Goal: Check status: Check status

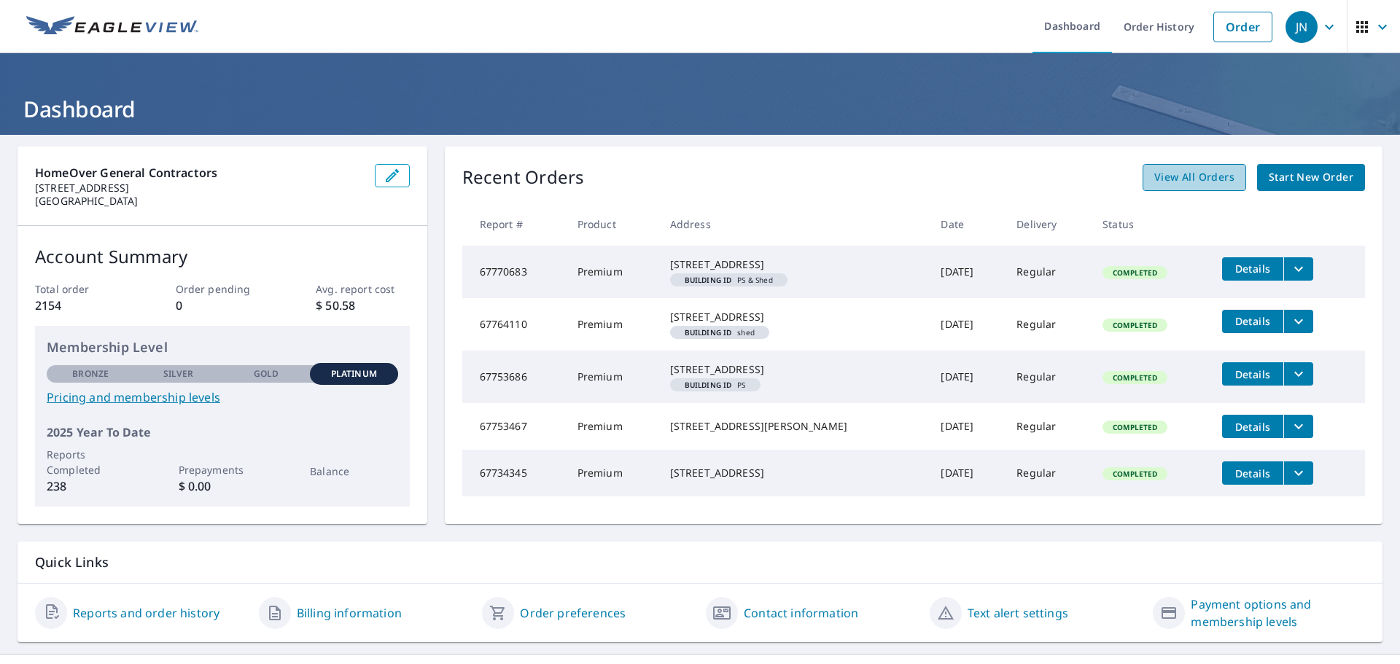
click at [1201, 177] on span "View All Orders" at bounding box center [1194, 177] width 80 height 18
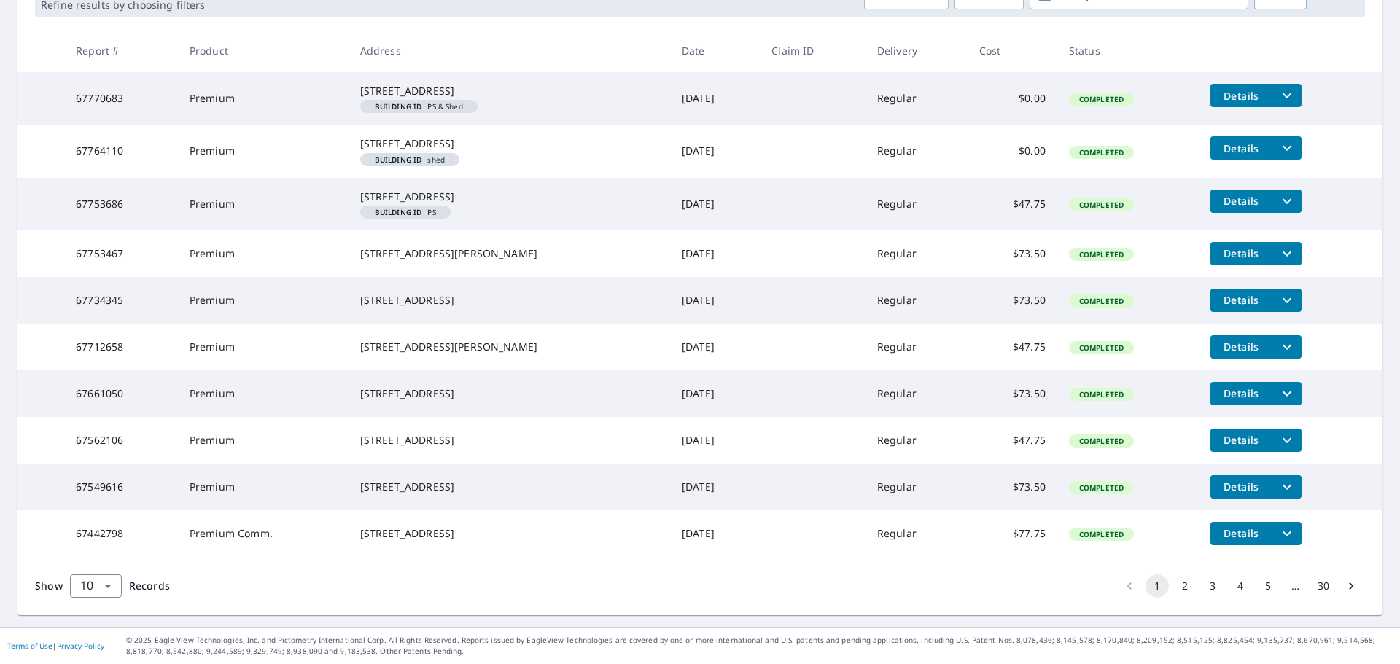
scroll to position [335, 0]
click at [106, 581] on body "JN JN Dashboard Order History Order JN Dashboard / Order History Order History …" at bounding box center [700, 332] width 1400 height 664
click at [96, 629] on li "100" at bounding box center [95, 633] width 52 height 26
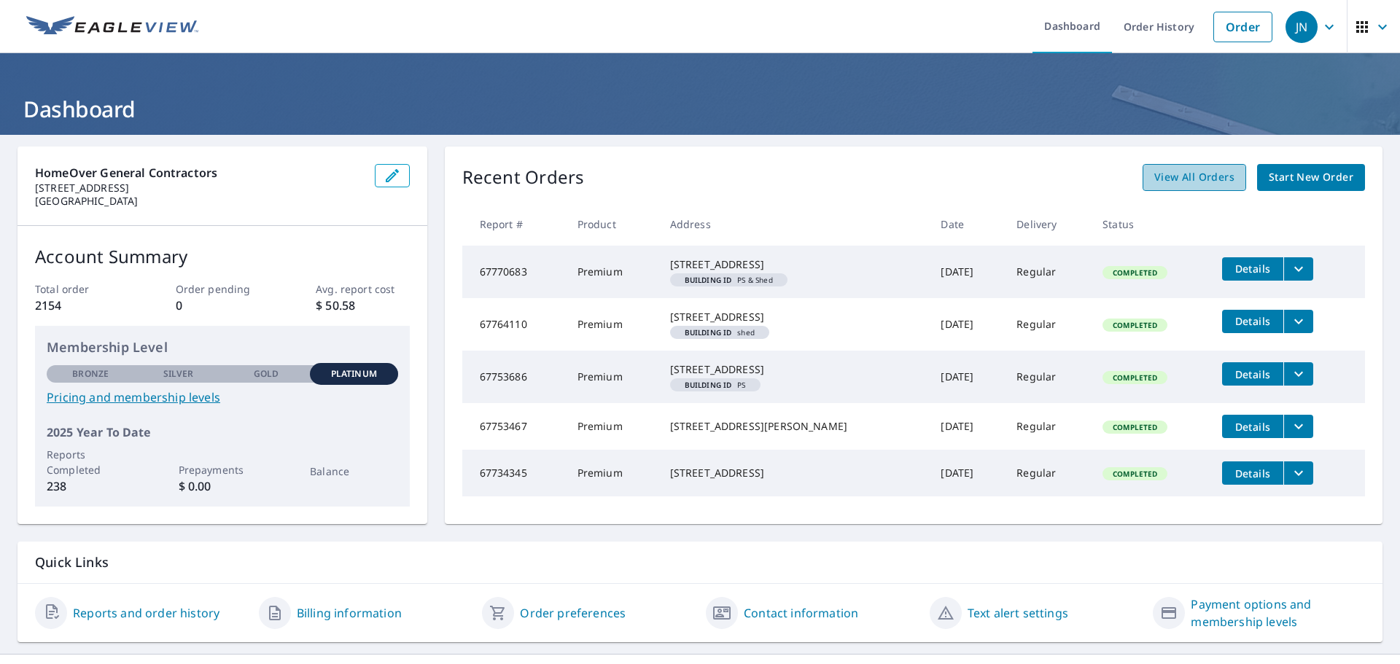
click at [1185, 182] on span "View All Orders" at bounding box center [1194, 177] width 80 height 18
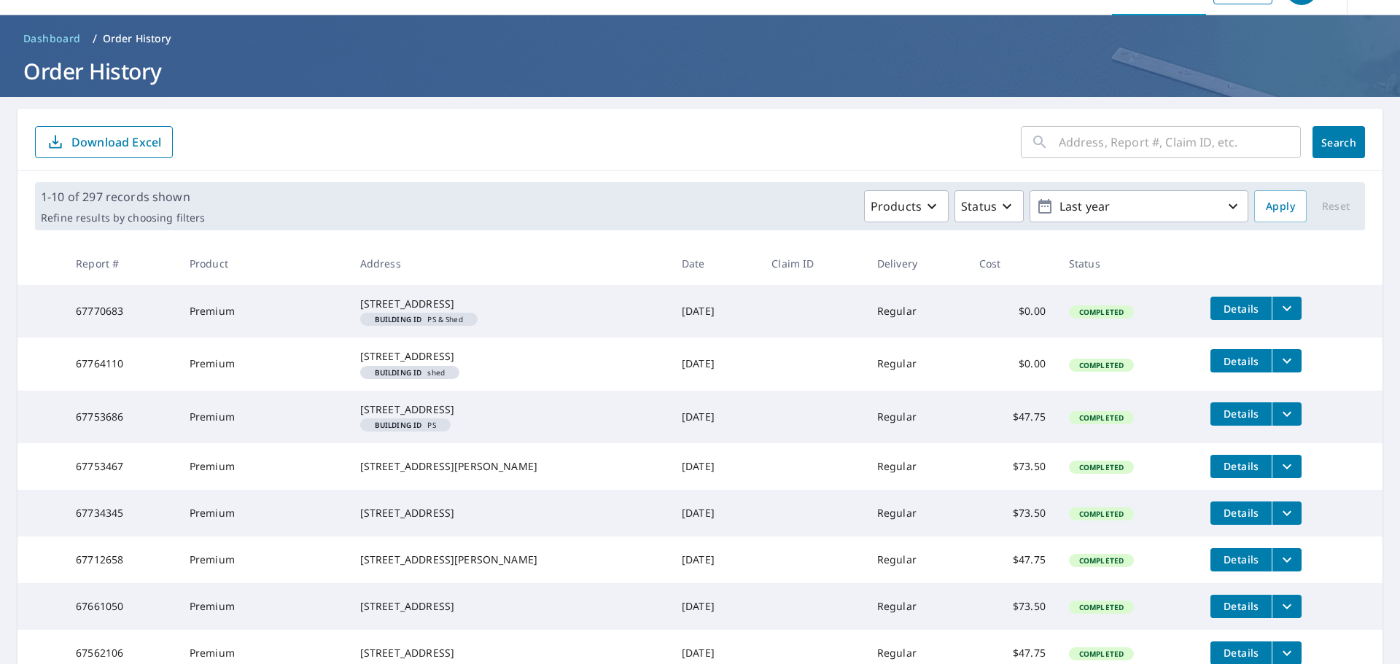
scroll to position [73, 0]
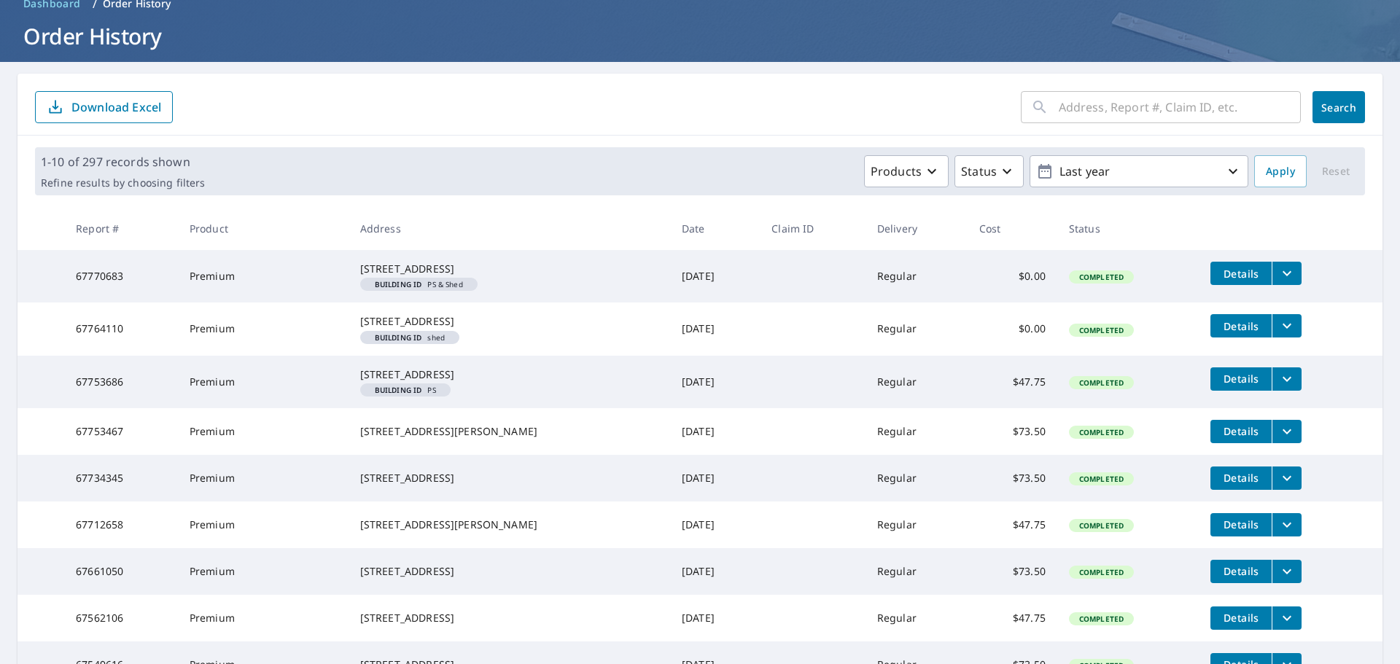
click at [1101, 107] on input "text" at bounding box center [1180, 107] width 242 height 41
click at [1098, 111] on input "757" at bounding box center [1166, 107] width 214 height 41
type input "757 hampshire"
click button "Search" at bounding box center [1338, 107] width 52 height 32
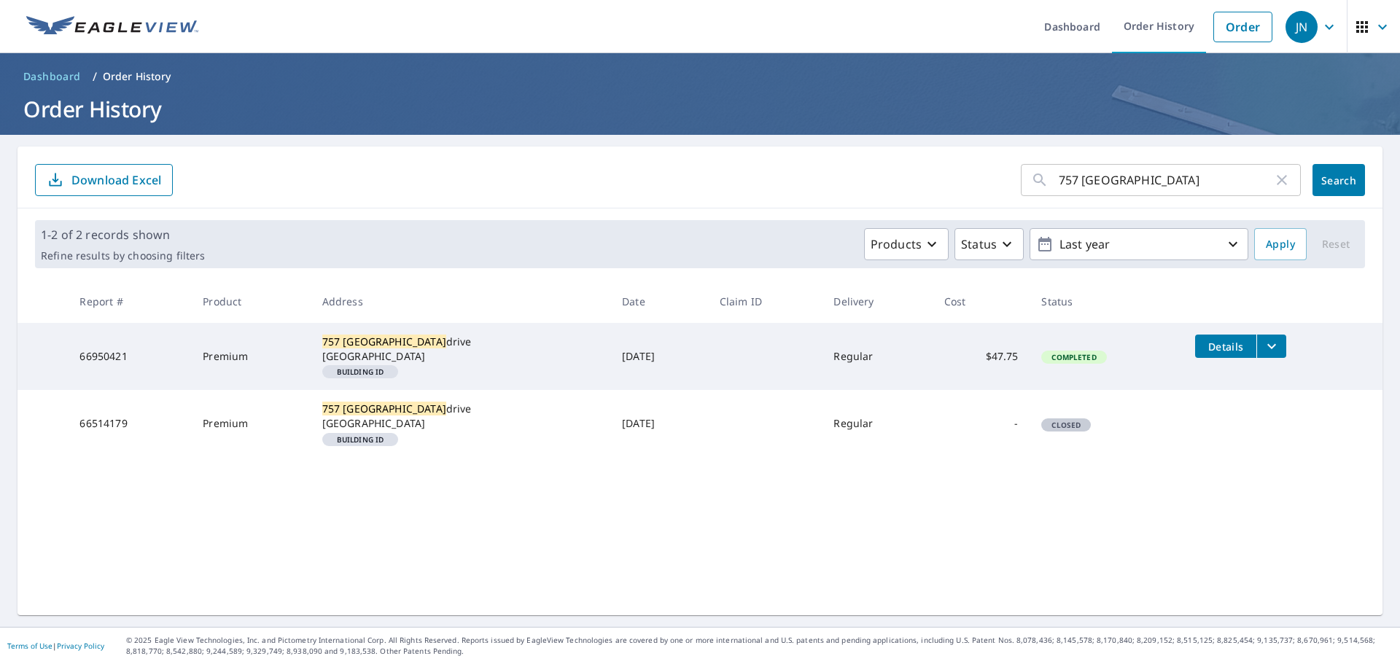
click at [1228, 349] on span "Details" at bounding box center [1226, 347] width 44 height 14
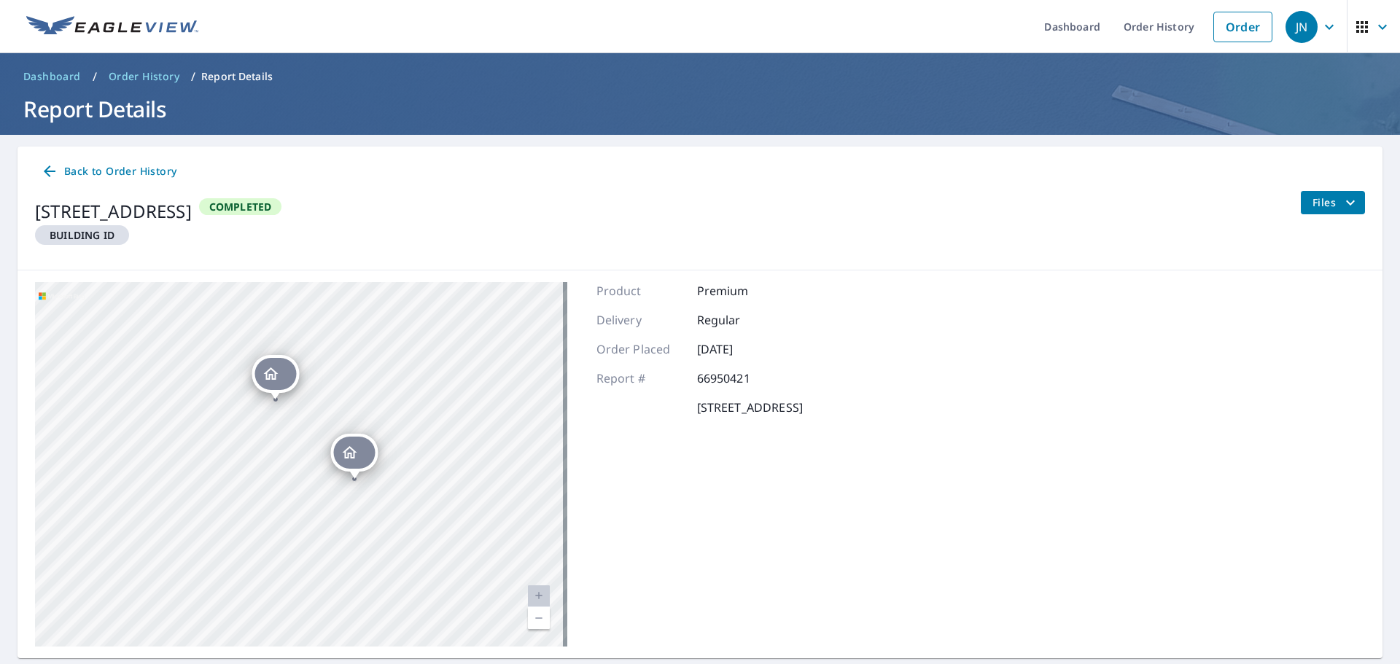
drag, startPoint x: 345, startPoint y: 498, endPoint x: 244, endPoint y: 410, distance: 133.9
click at [244, 410] on div "757 hampshire drive burleson, TX 76028 757 hampshire drive burleson, TX 76028" at bounding box center [301, 464] width 532 height 365
drag, startPoint x: 432, startPoint y: 440, endPoint x: 475, endPoint y: 459, distance: 47.0
click at [475, 459] on div "757 hampshire drive burleson, TX 76028 757 hampshire drive burleson, TX 76028" at bounding box center [301, 464] width 532 height 365
drag, startPoint x: 313, startPoint y: 389, endPoint x: 276, endPoint y: 357, distance: 49.7
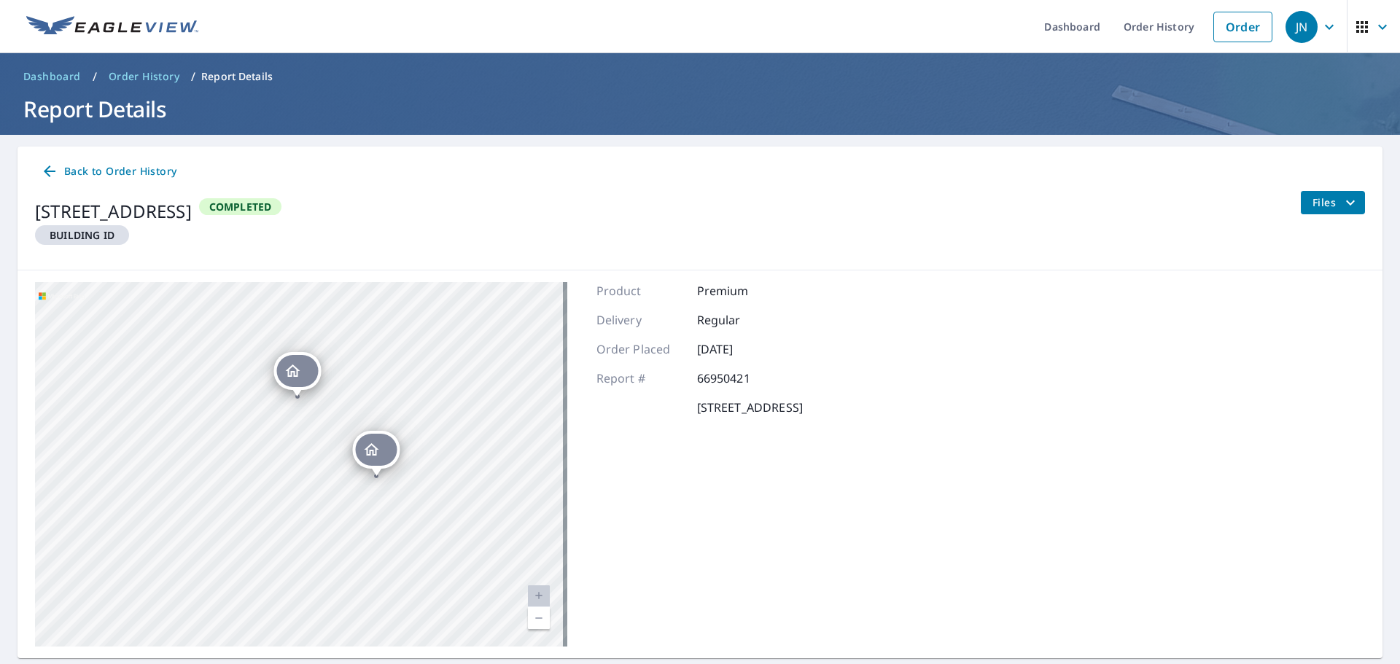
click at [284, 362] on icon "Dropped pin, building , Residential property, 757 hampshire drive burleson, TX …" at bounding box center [292, 370] width 17 height 17
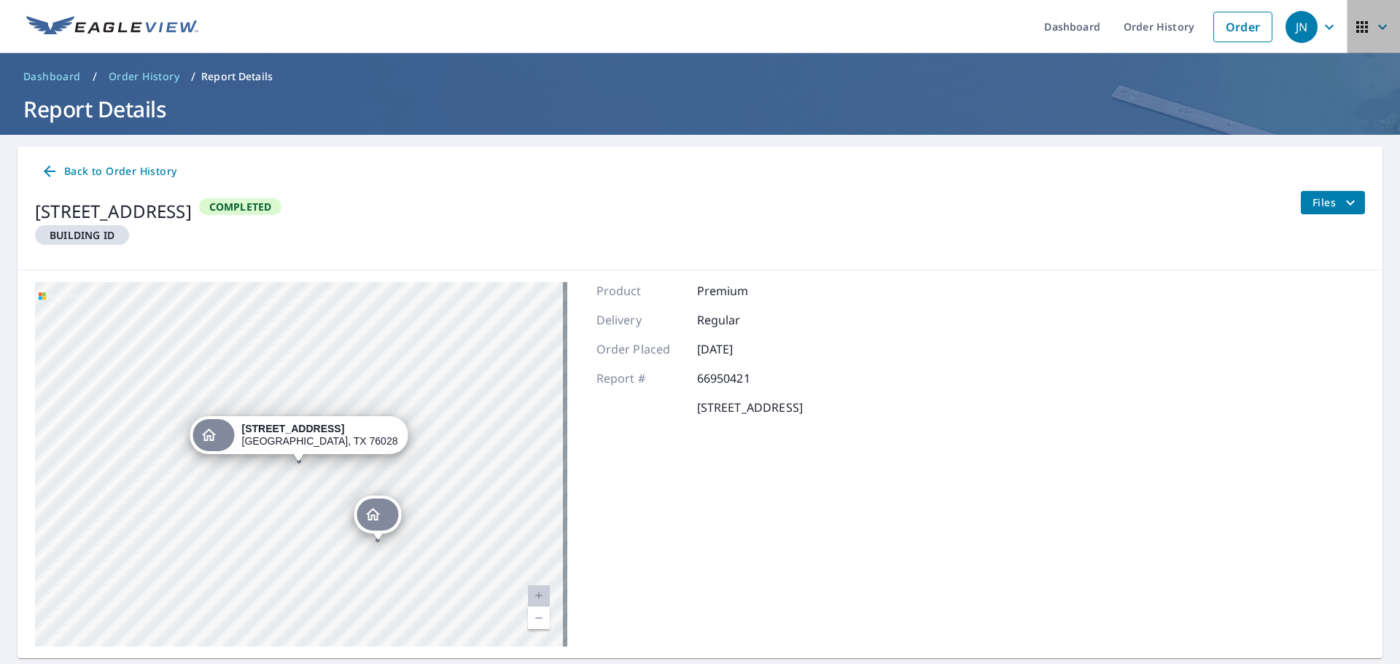
click at [1374, 24] on icon "button" at bounding box center [1382, 26] width 17 height 17
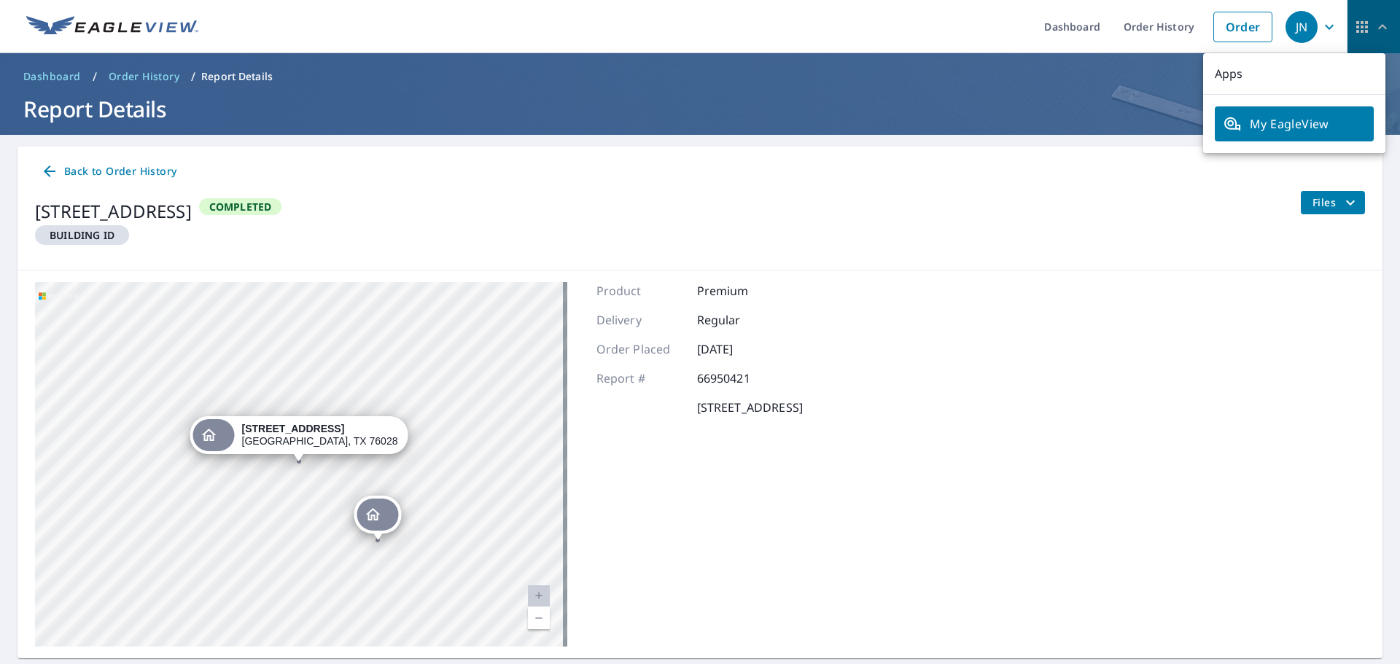
click at [1374, 24] on icon "button" at bounding box center [1382, 26] width 17 height 17
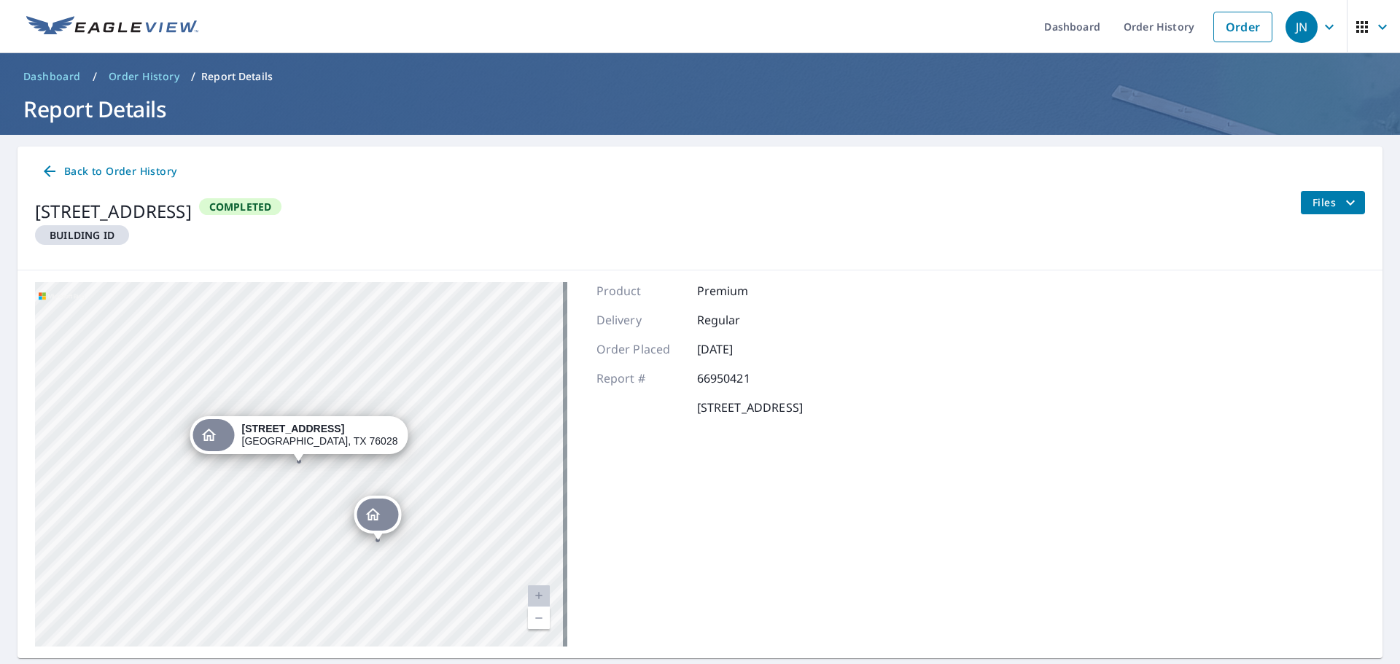
click at [61, 76] on span "Dashboard" at bounding box center [52, 76] width 58 height 15
drag, startPoint x: 932, startPoint y: 474, endPoint x: 1133, endPoint y: 472, distance: 201.2
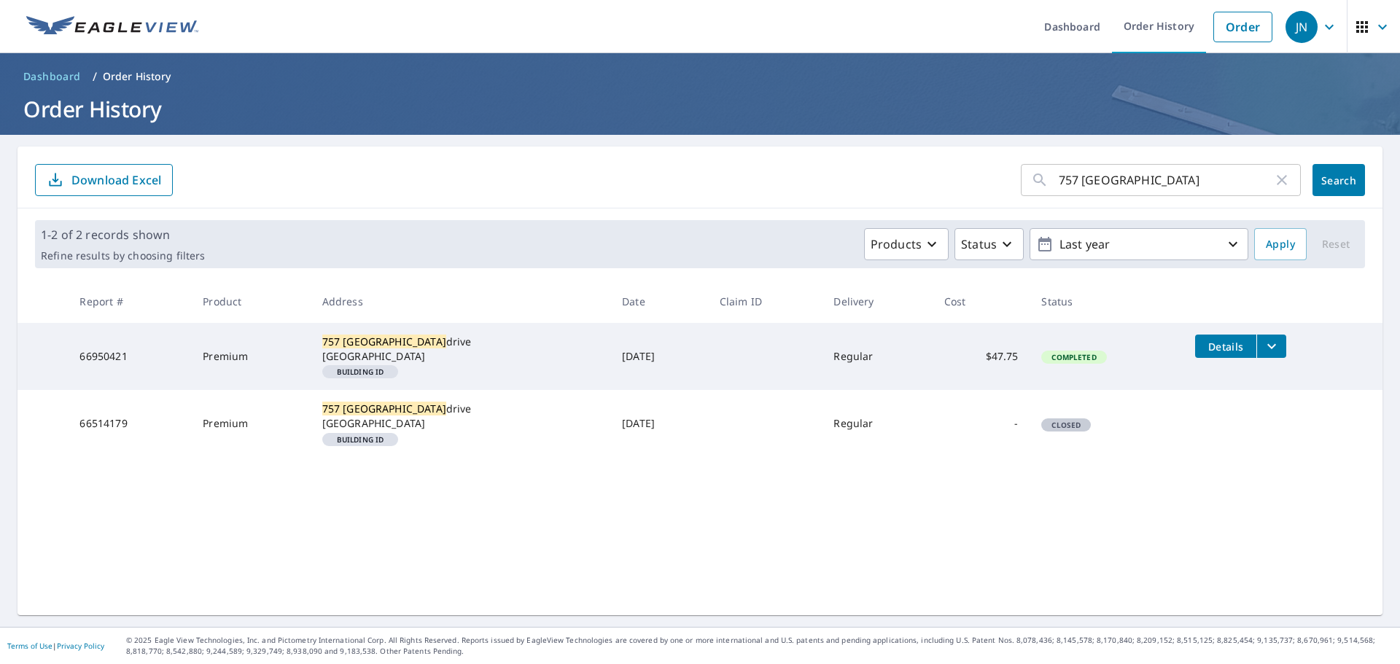
click at [1263, 343] on icon "filesDropdownBtn-66950421" at bounding box center [1271, 346] width 17 height 17
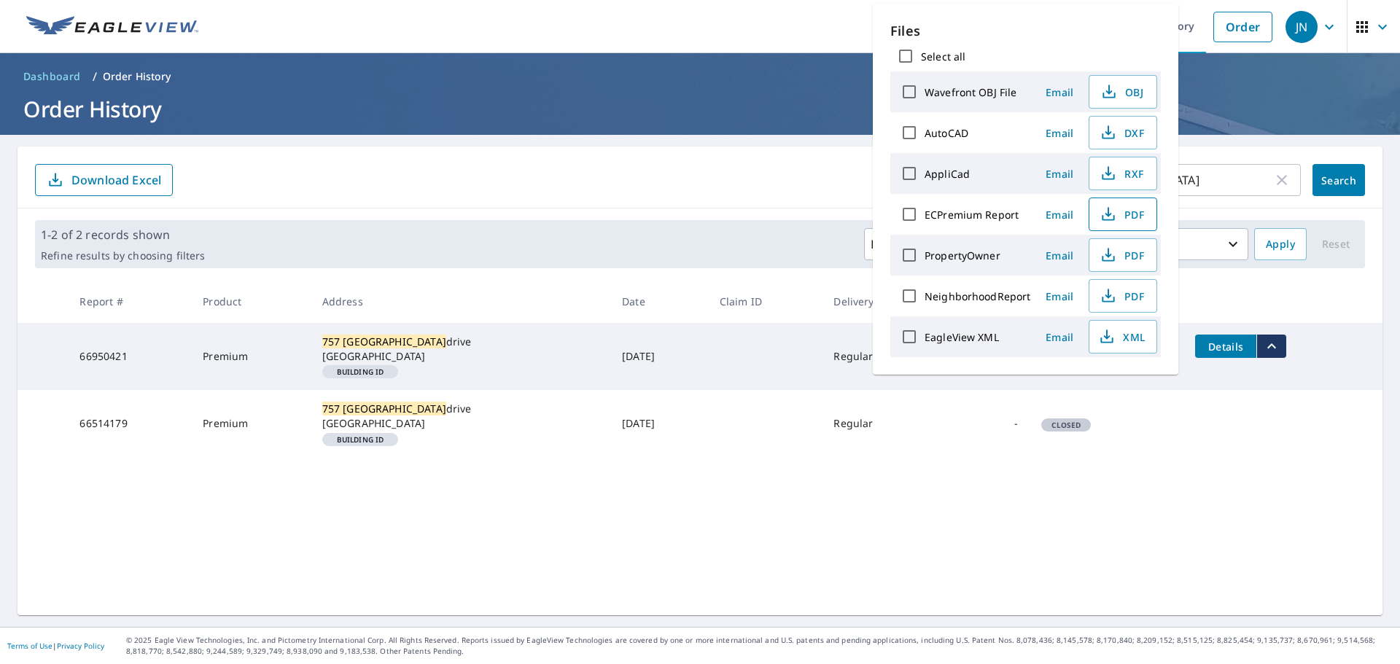
click at [1129, 215] on span "PDF" at bounding box center [1121, 214] width 47 height 17
click at [43, 74] on span "Dashboard" at bounding box center [52, 76] width 58 height 15
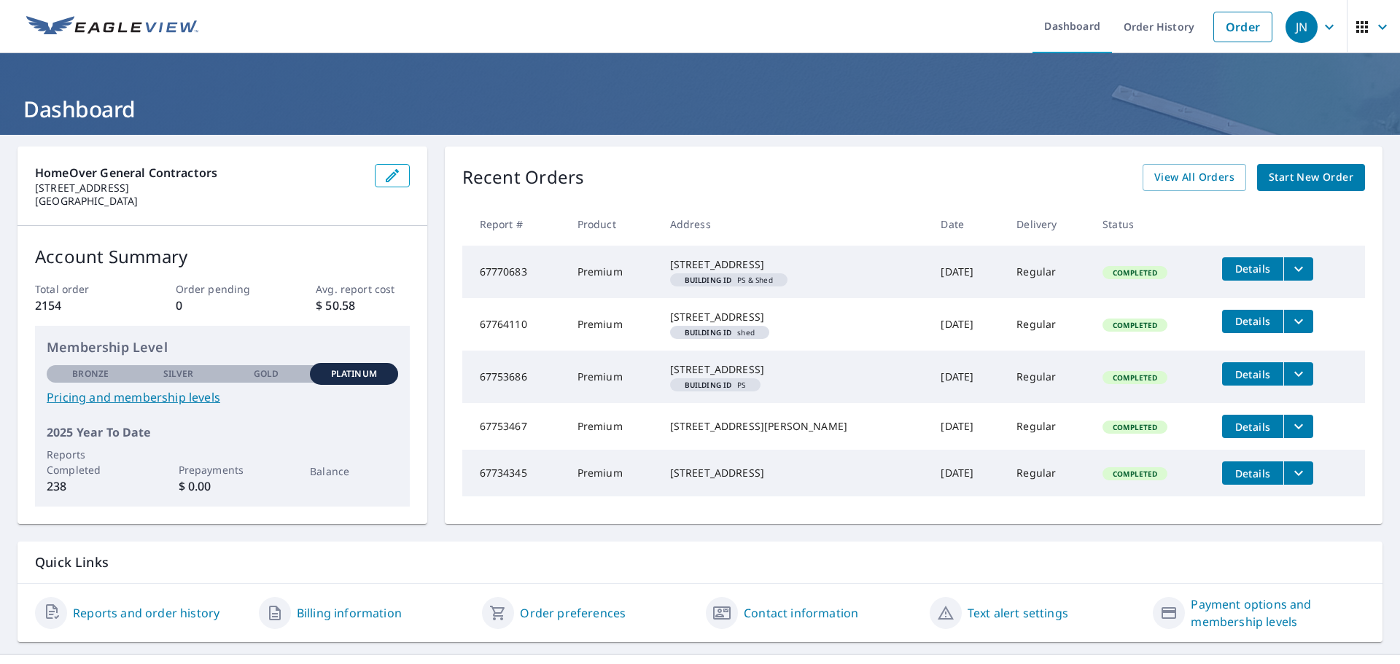
click at [1320, 30] on icon "button" at bounding box center [1328, 26] width 17 height 17
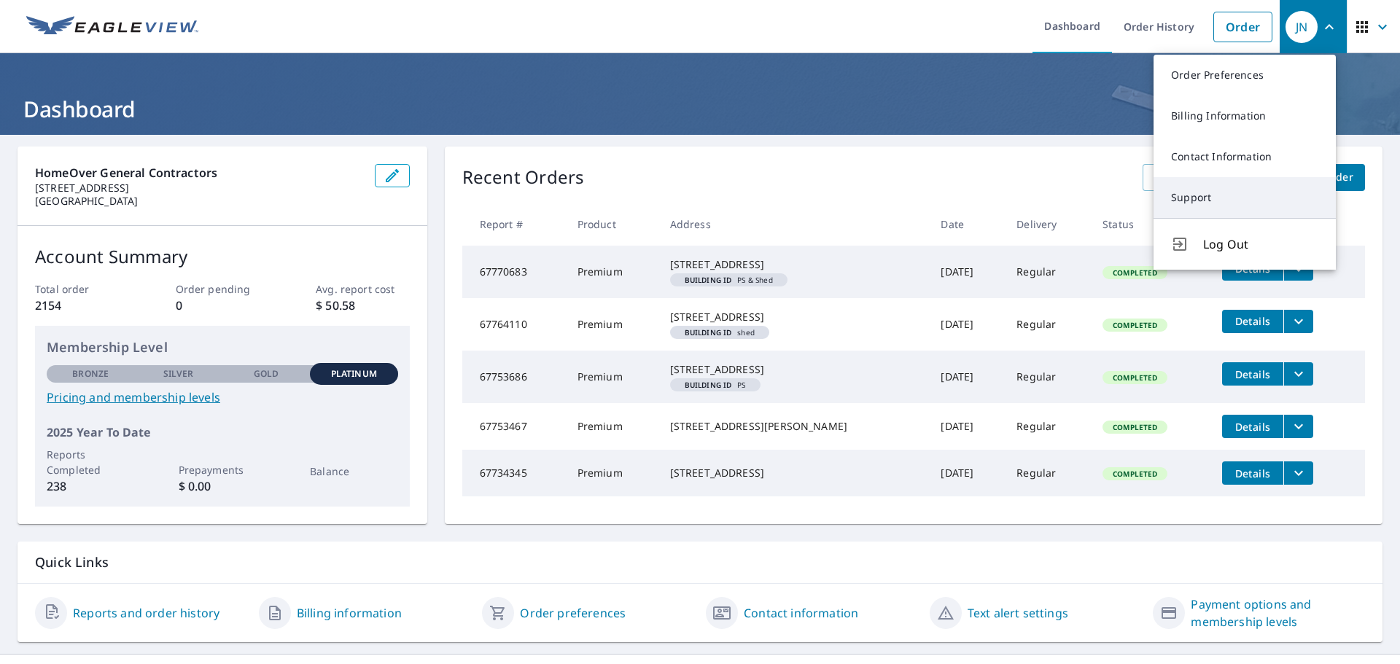
click at [1185, 192] on link "Support" at bounding box center [1244, 197] width 182 height 41
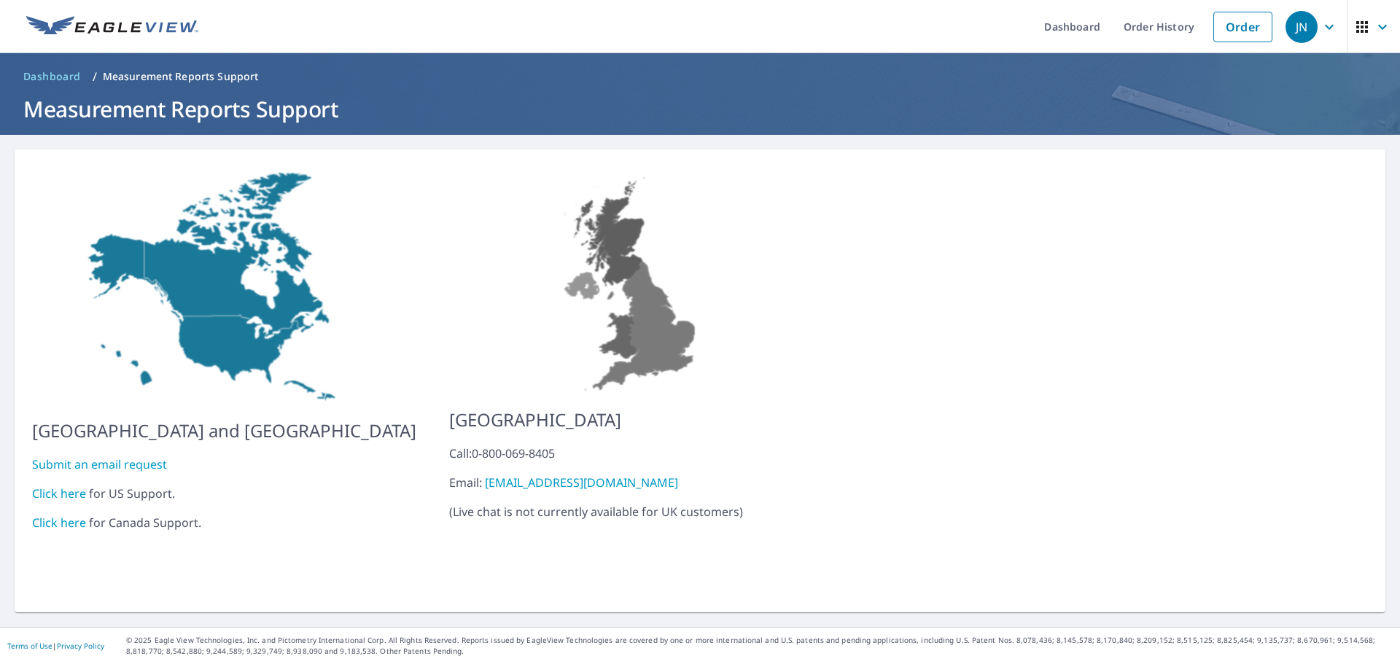
click at [55, 486] on link "Click here" at bounding box center [59, 494] width 54 height 16
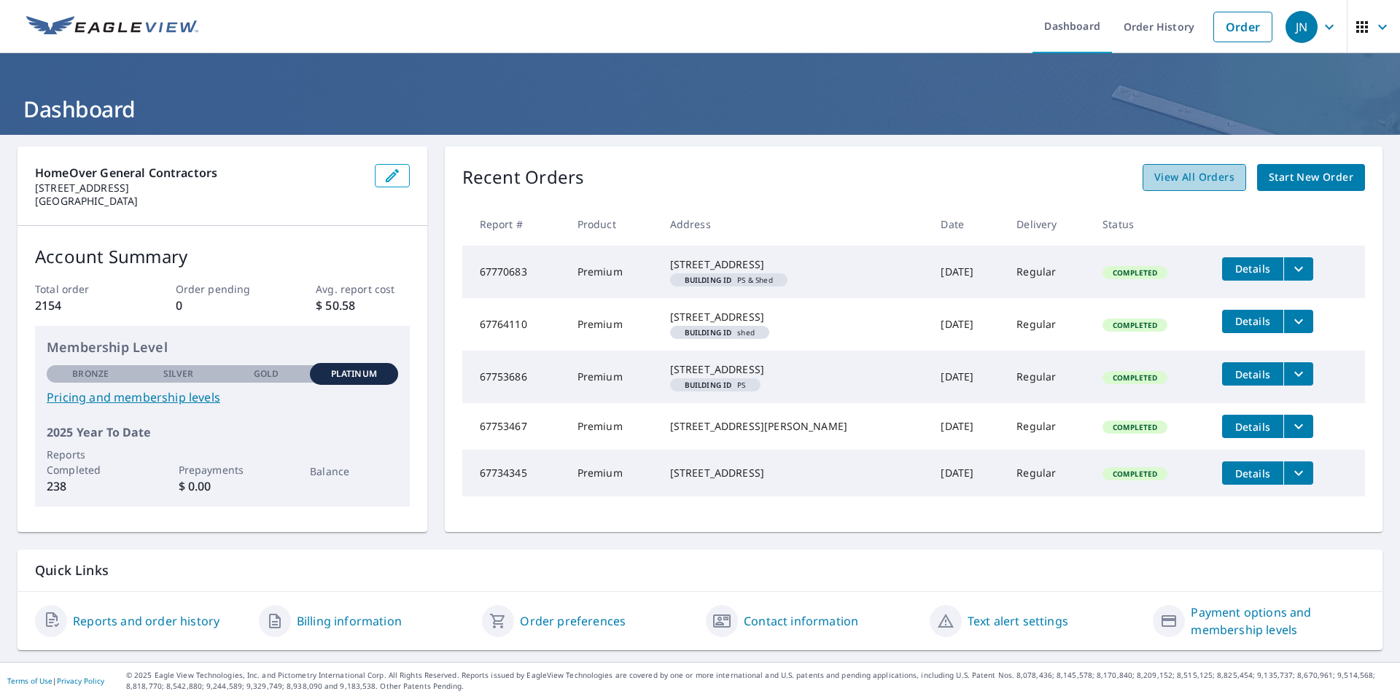
click at [1167, 174] on span "View All Orders" at bounding box center [1194, 177] width 80 height 18
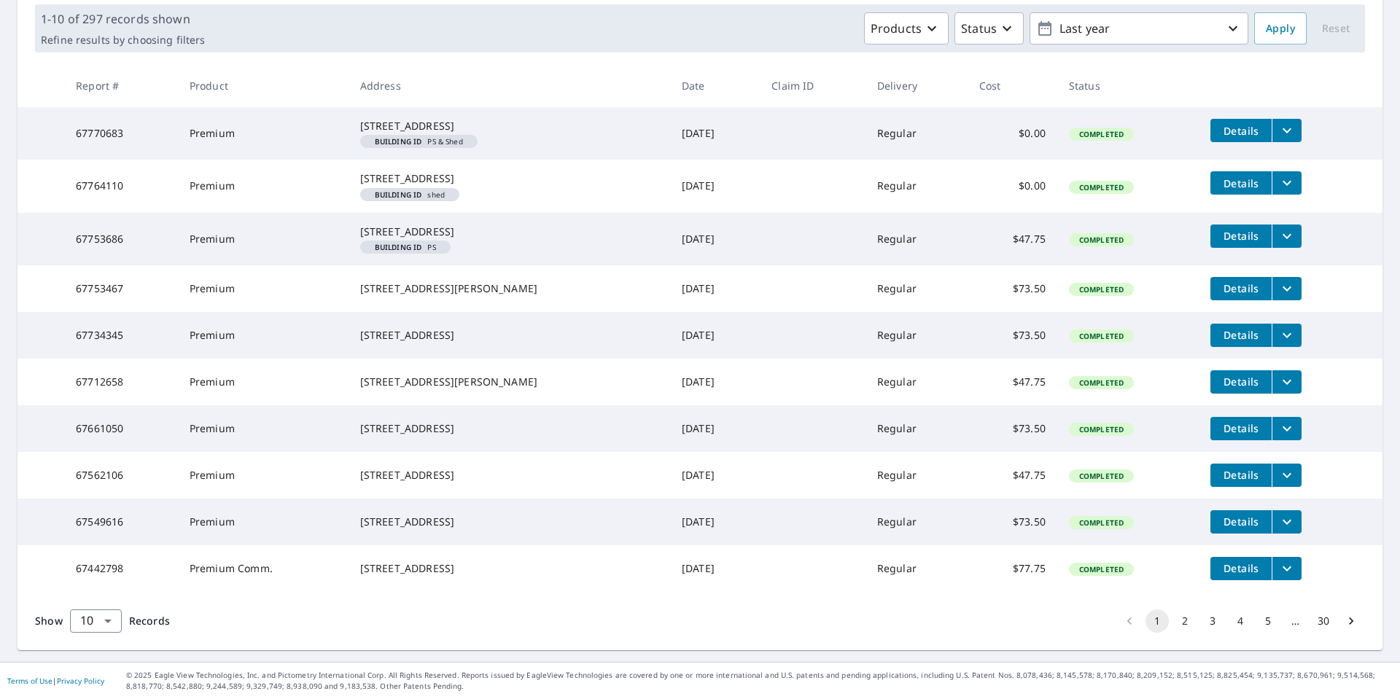
scroll to position [292, 0]
click at [1174, 629] on button "2" at bounding box center [1184, 620] width 23 height 23
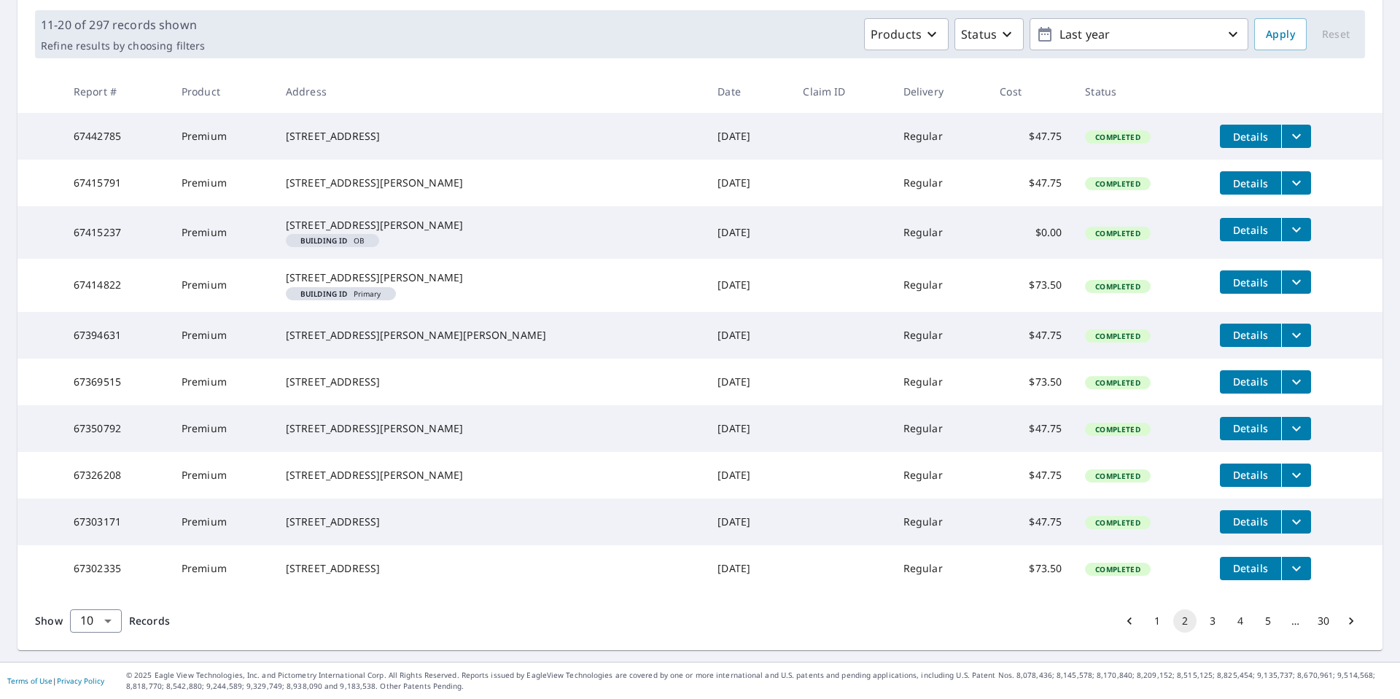
scroll to position [286, 0]
click at [1201, 618] on button "3" at bounding box center [1212, 620] width 23 height 23
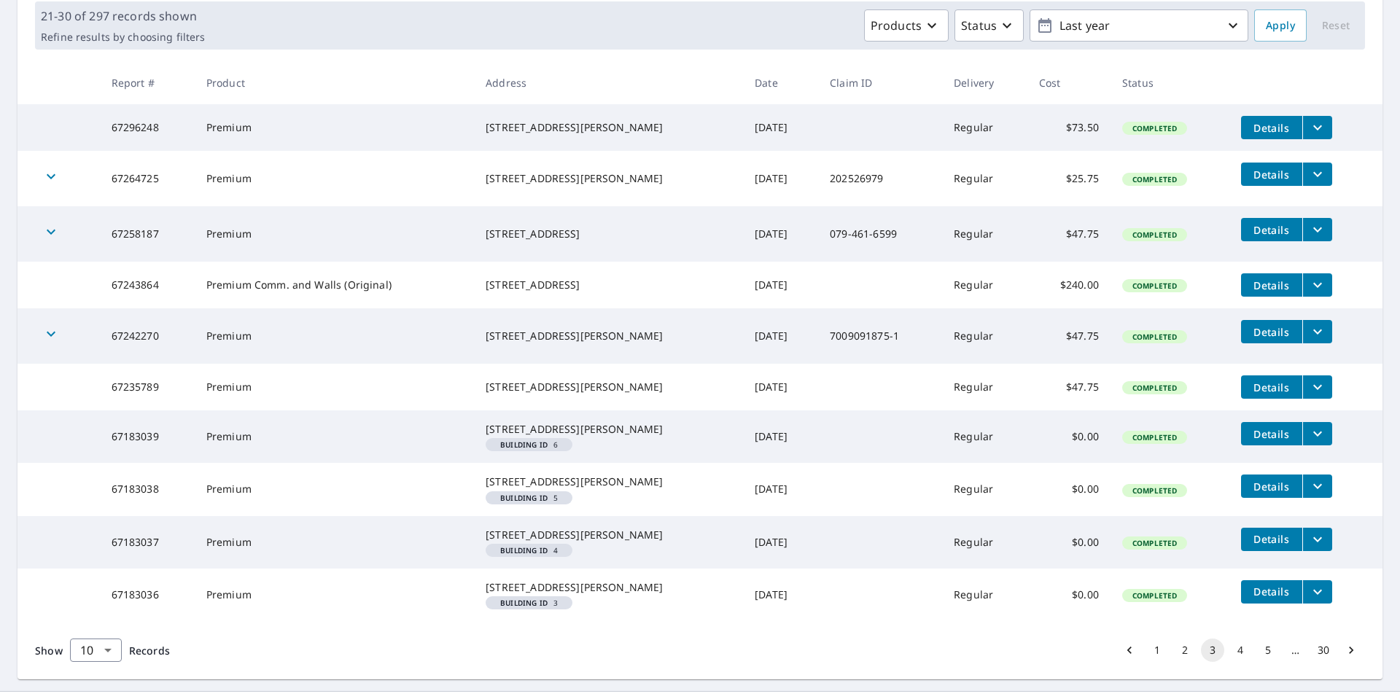
scroll to position [324, 0]
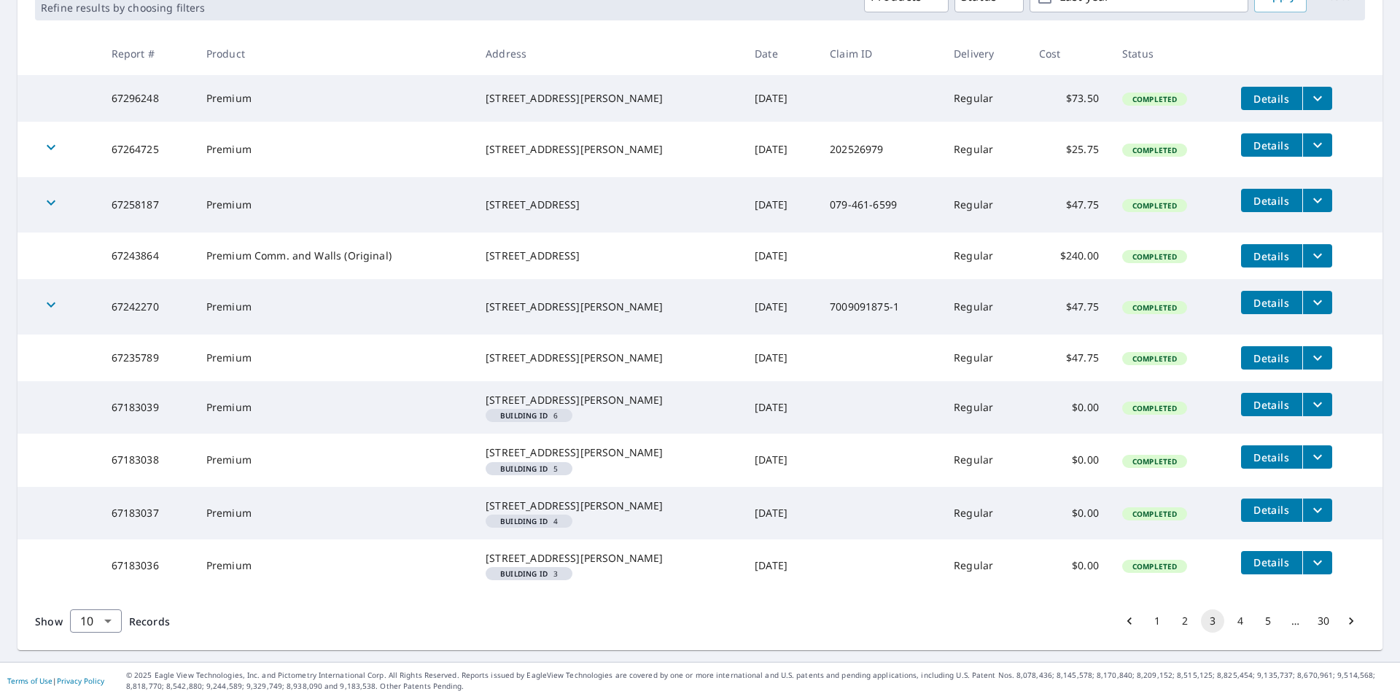
click at [1228, 625] on button "4" at bounding box center [1239, 620] width 23 height 23
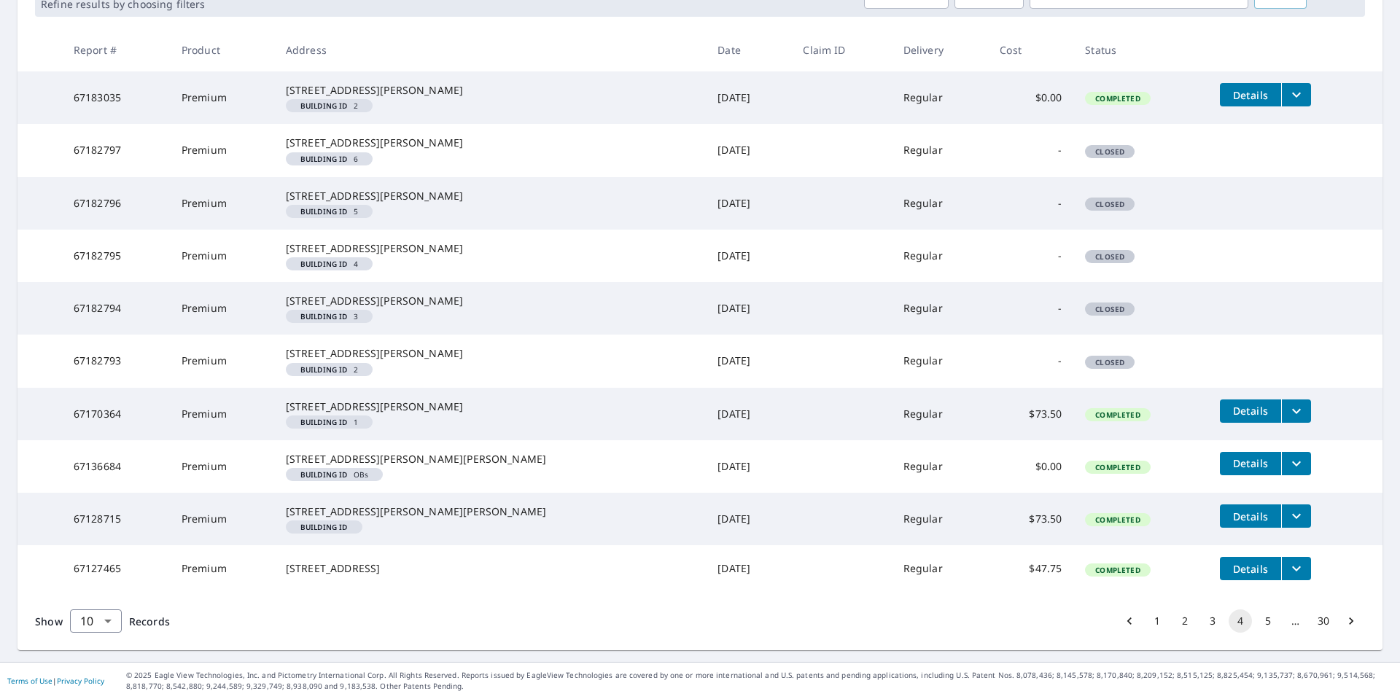
scroll to position [389, 0]
click at [1258, 626] on button "5" at bounding box center [1267, 620] width 23 height 23
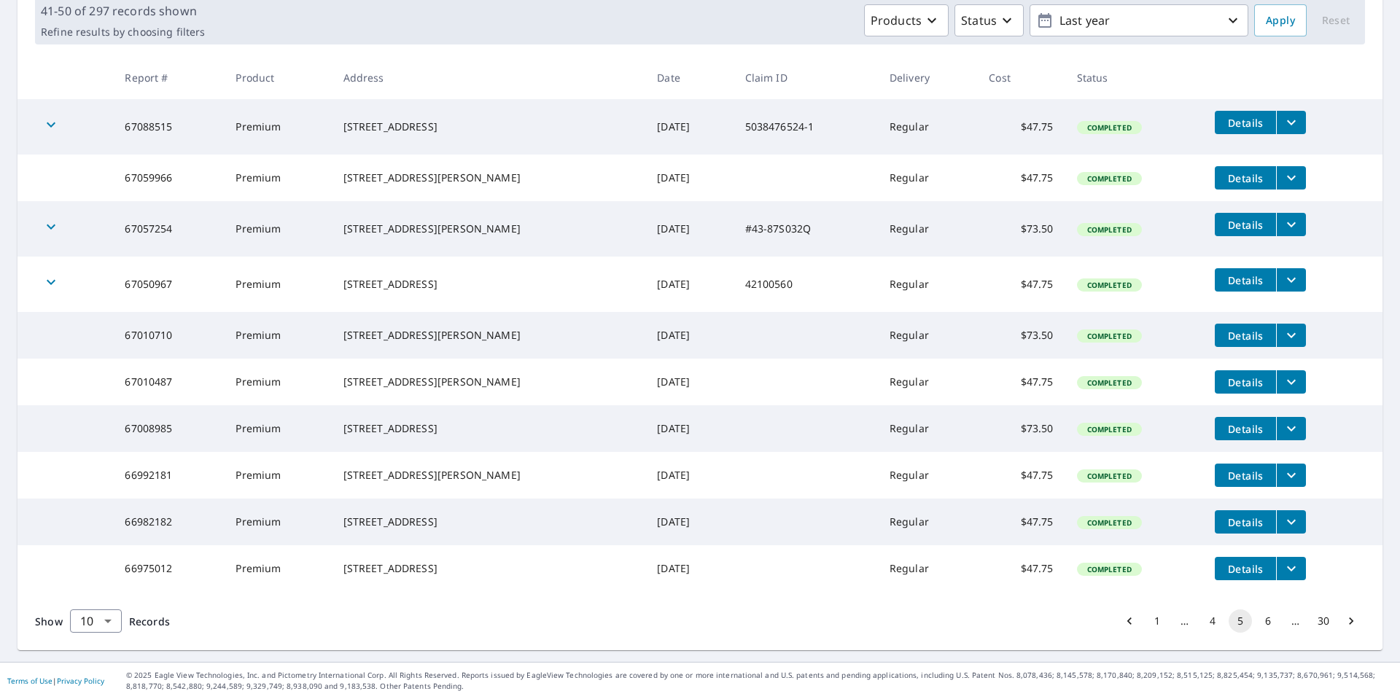
scroll to position [265, 0]
click at [1256, 625] on button "6" at bounding box center [1267, 620] width 23 height 23
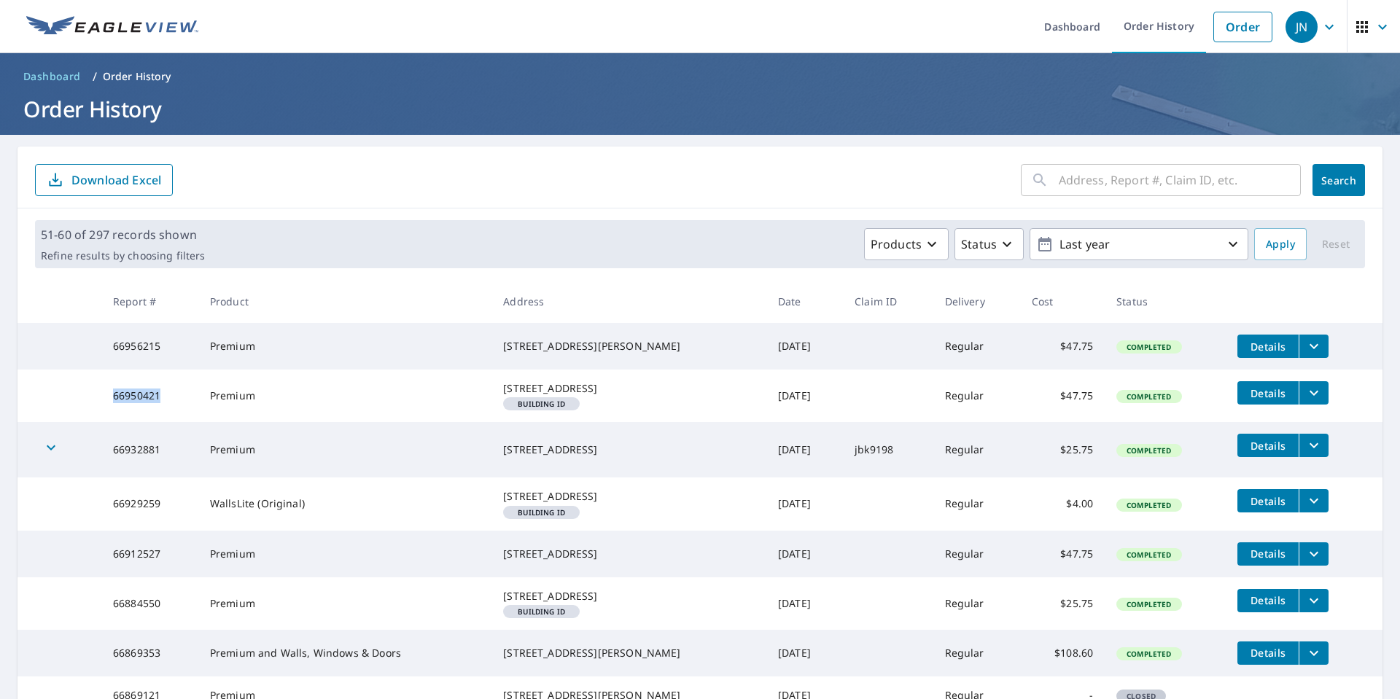
drag, startPoint x: 113, startPoint y: 408, endPoint x: 161, endPoint y: 418, distance: 49.2
click at [161, 418] on td "66950421" at bounding box center [149, 396] width 97 height 52
copy td "66950421"
click at [1305, 398] on icon "filesDropdownBtn-66950421" at bounding box center [1313, 392] width 17 height 17
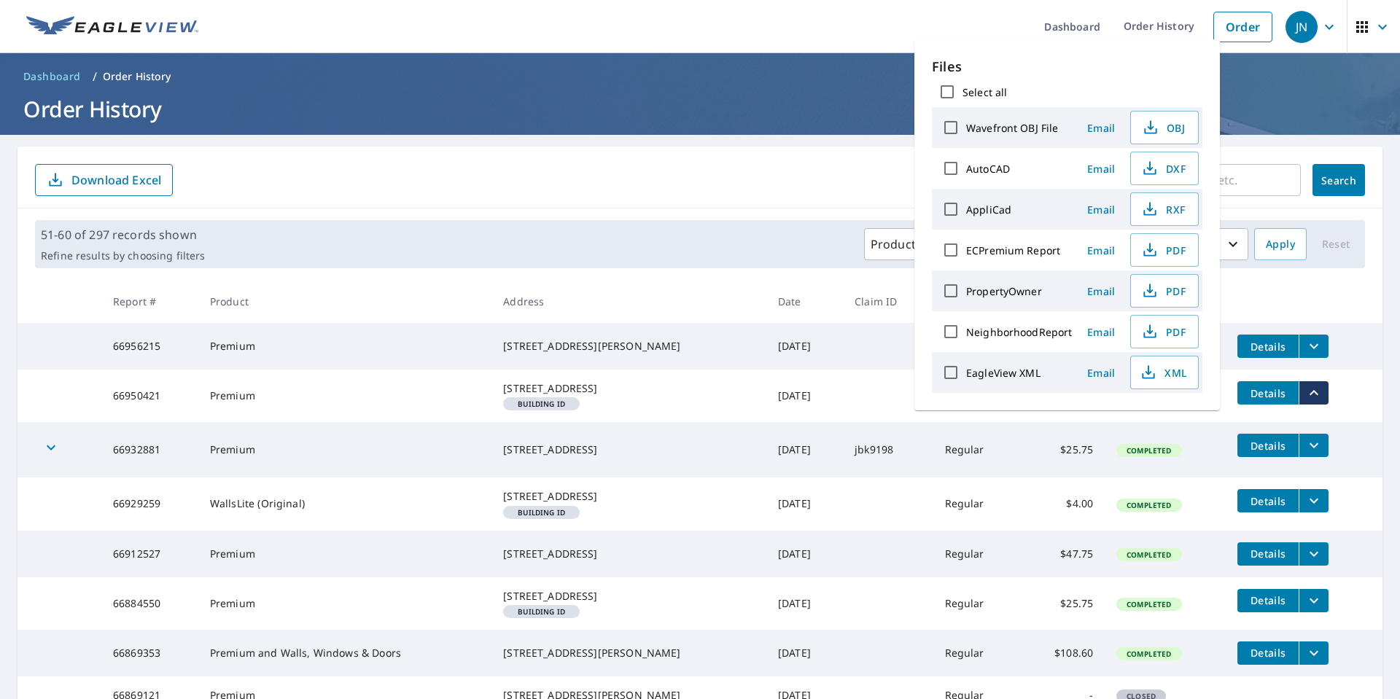
click at [1360, 394] on td "Details" at bounding box center [1304, 393] width 157 height 47
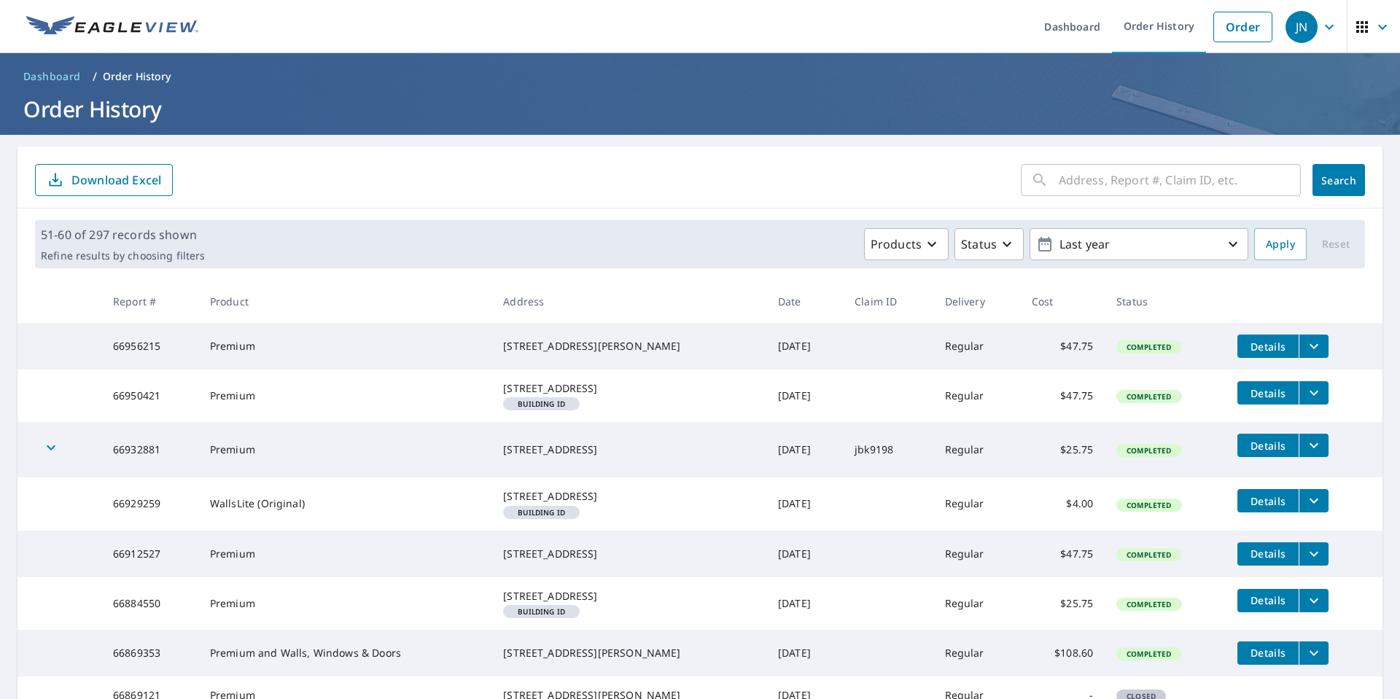
click at [1253, 400] on span "Details" at bounding box center [1268, 393] width 44 height 14
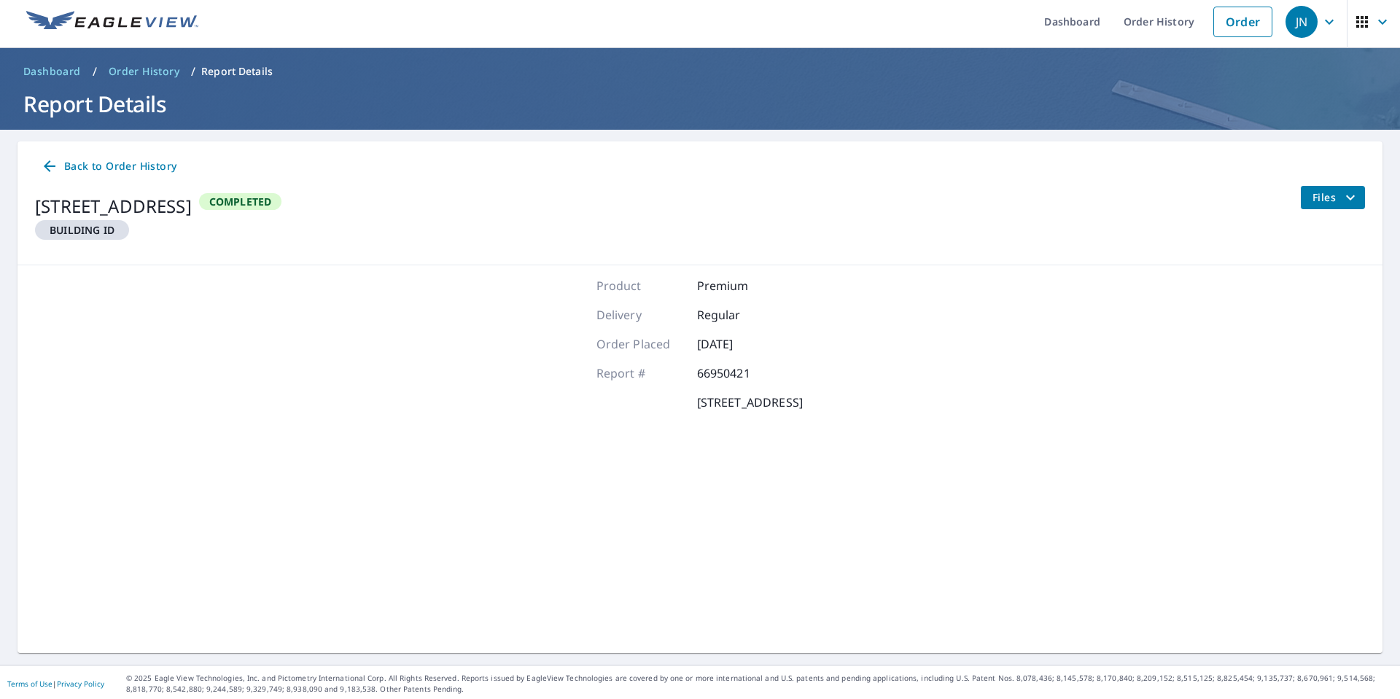
scroll to position [8, 0]
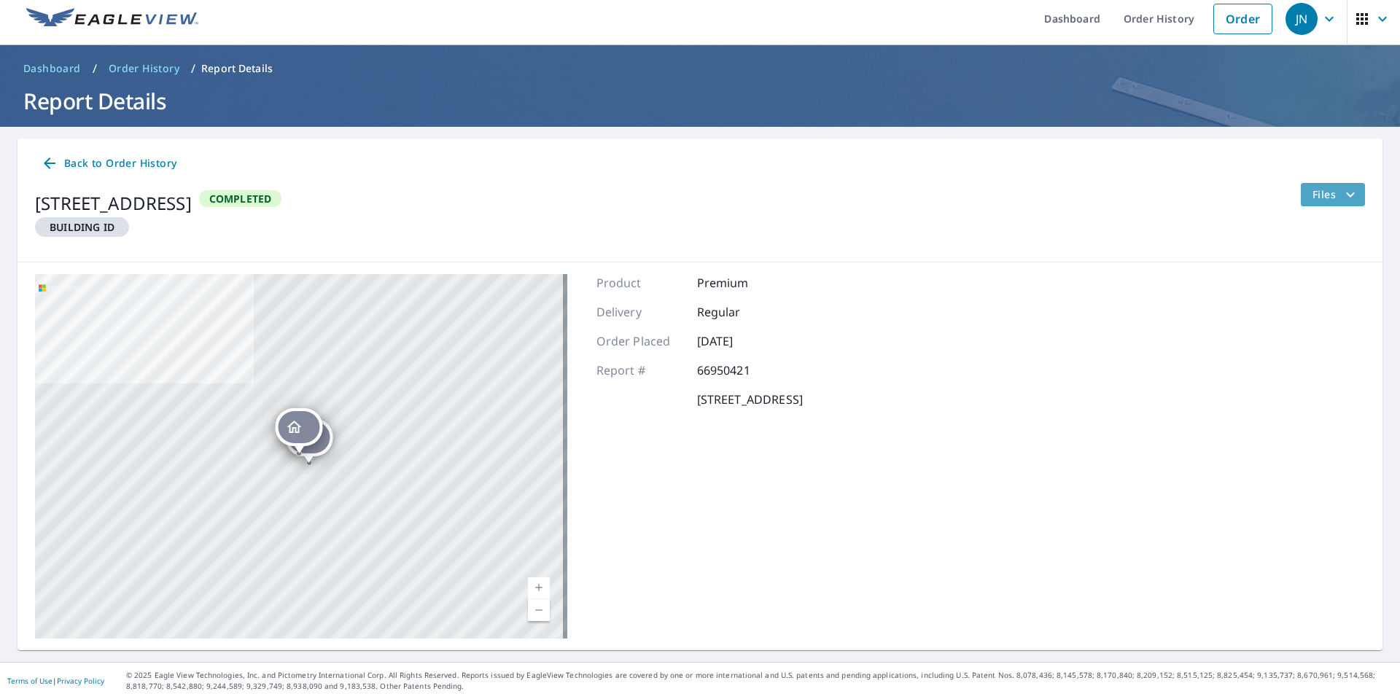
click at [1341, 195] on icon "filesDropdownBtn-66950421" at bounding box center [1349, 194] width 17 height 17
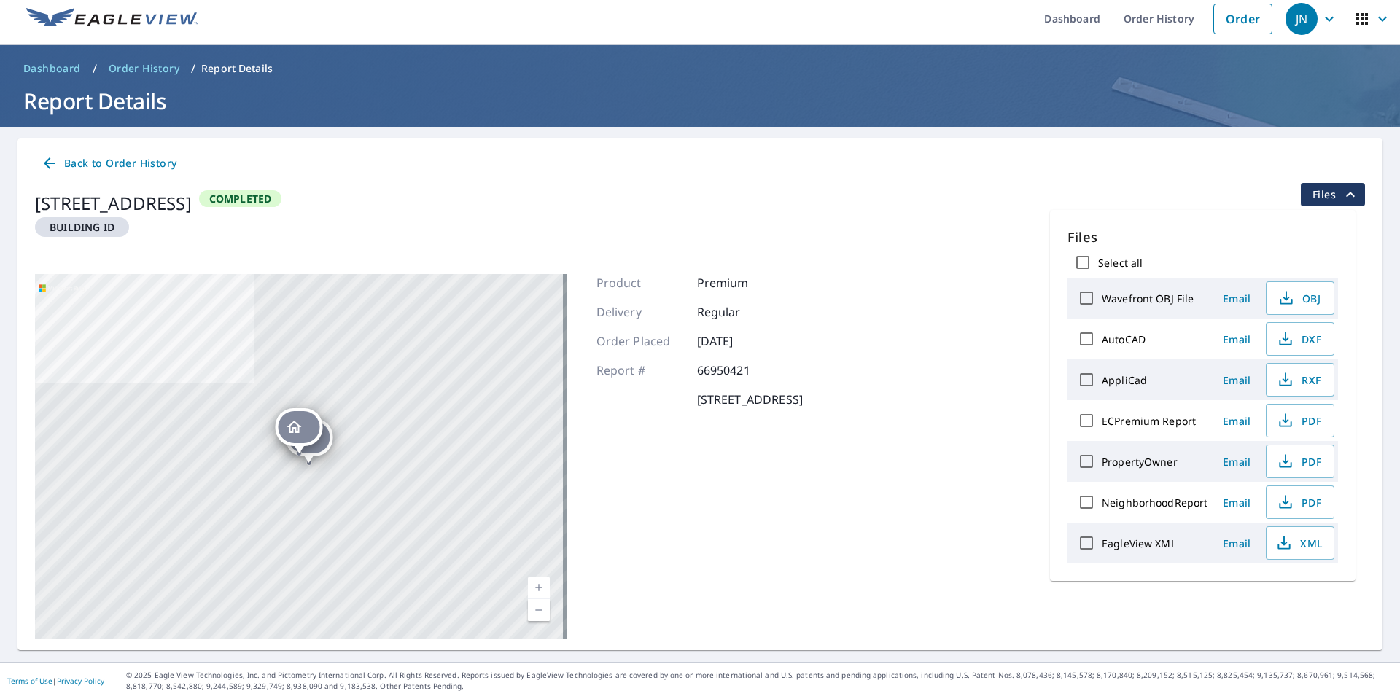
click at [1341, 195] on icon "filesDropdownBtn-66950421" at bounding box center [1349, 194] width 17 height 17
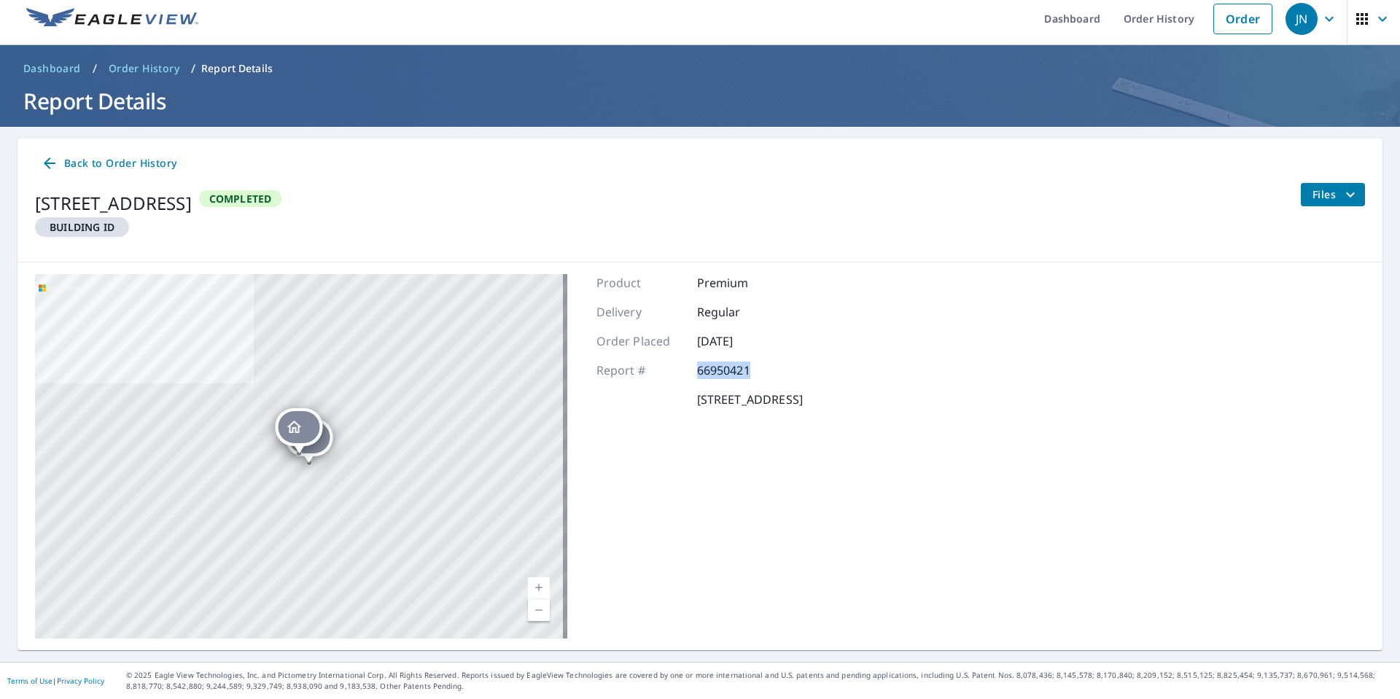
drag, startPoint x: 692, startPoint y: 370, endPoint x: 762, endPoint y: 380, distance: 70.6
click at [762, 380] on div "Product Premium Delivery Regular Order Placed Aug 14, 2025 Report # 66950421 75…" at bounding box center [699, 456] width 206 height 365
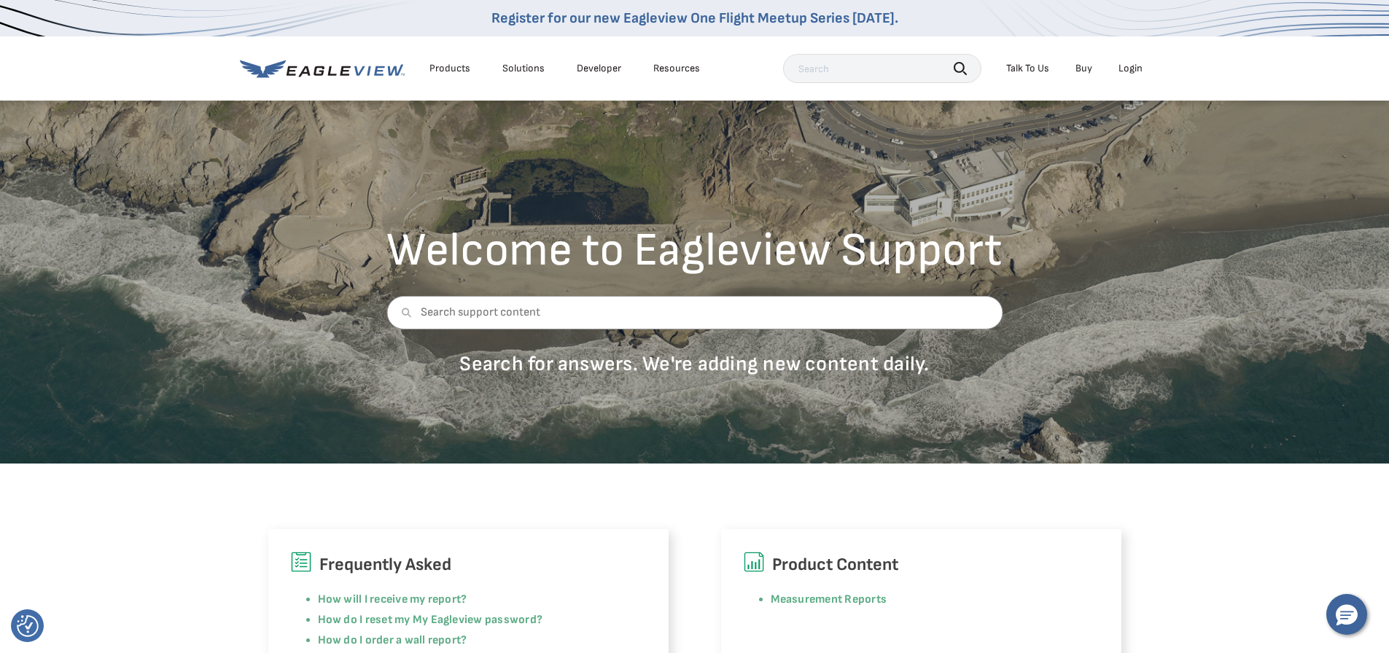
click at [1032, 72] on div "Talk To Us" at bounding box center [1027, 68] width 43 height 13
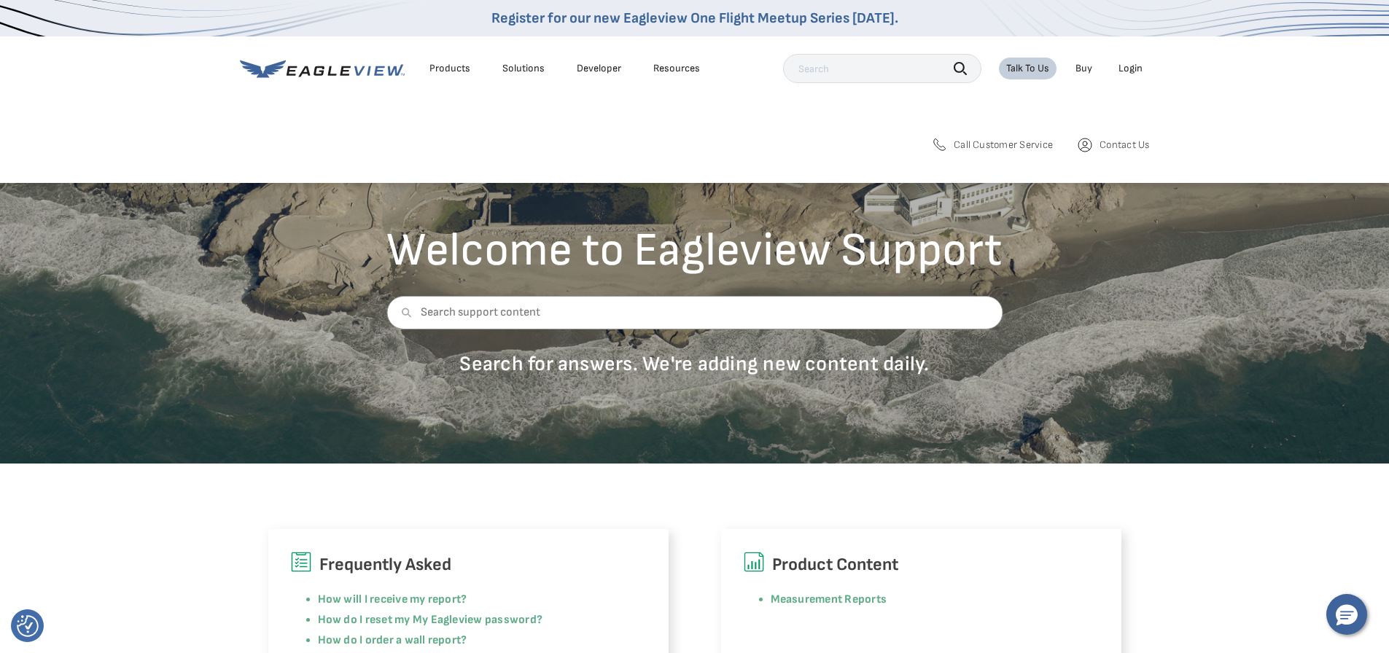
click at [1110, 143] on span "Contact Us" at bounding box center [1124, 145] width 50 height 13
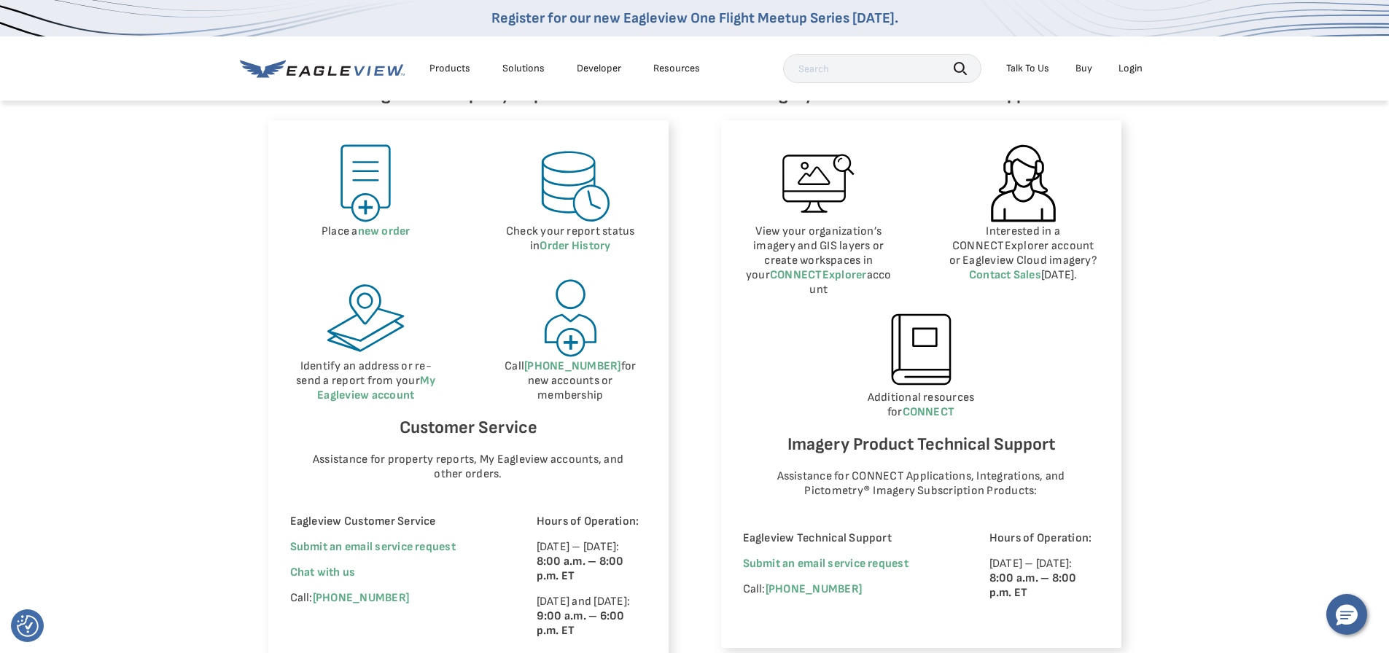
scroll to position [729, 0]
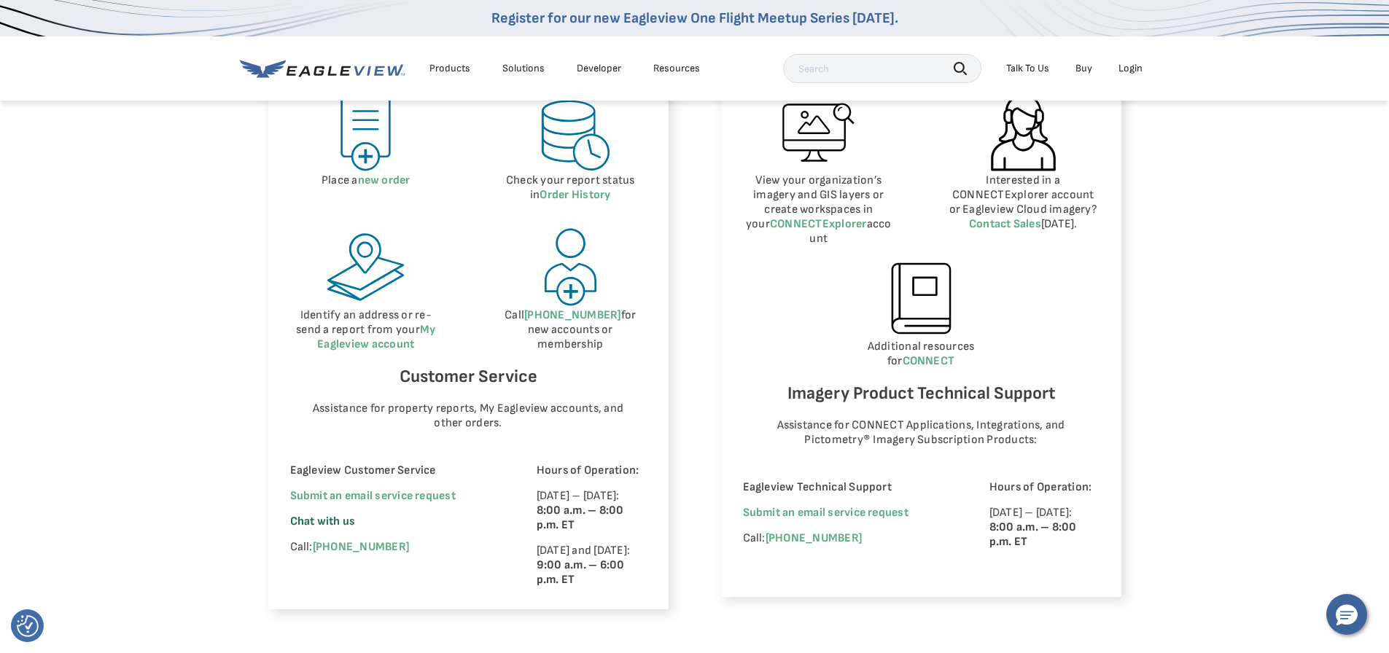
click at [317, 525] on span "Chat with us" at bounding box center [323, 522] width 66 height 14
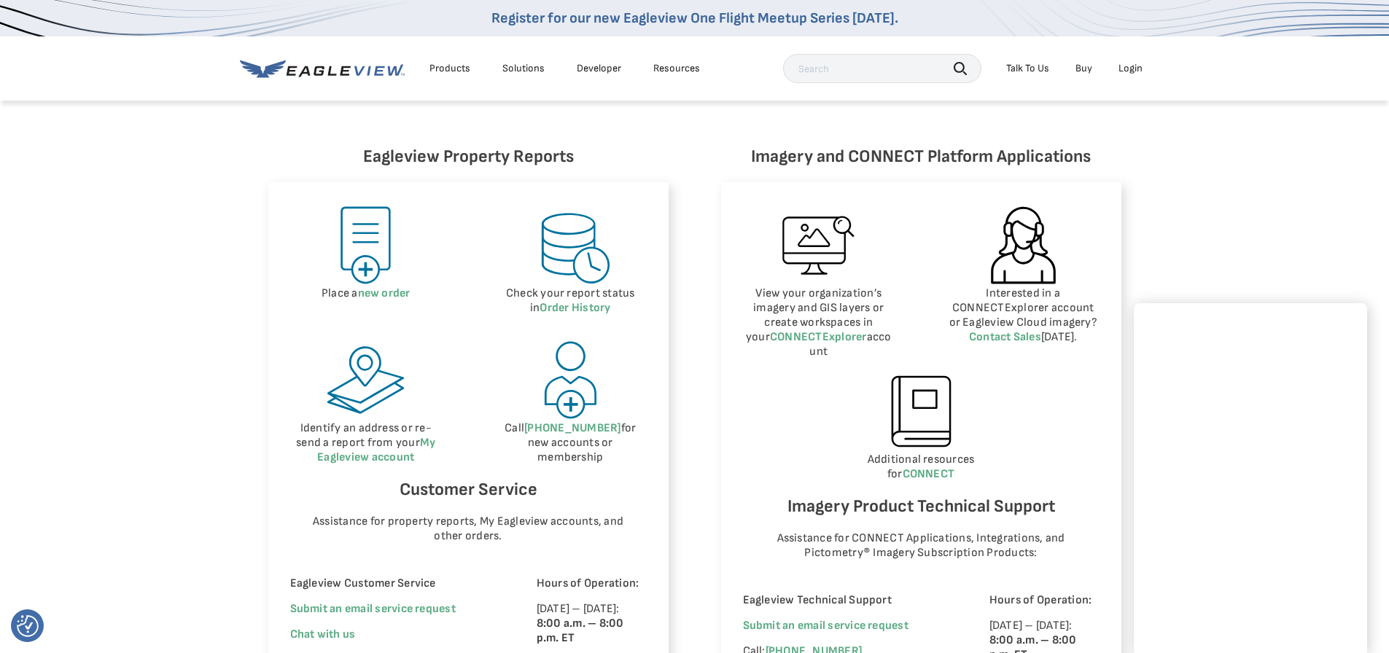
scroll to position [583, 0]
